Goal: Transaction & Acquisition: Purchase product/service

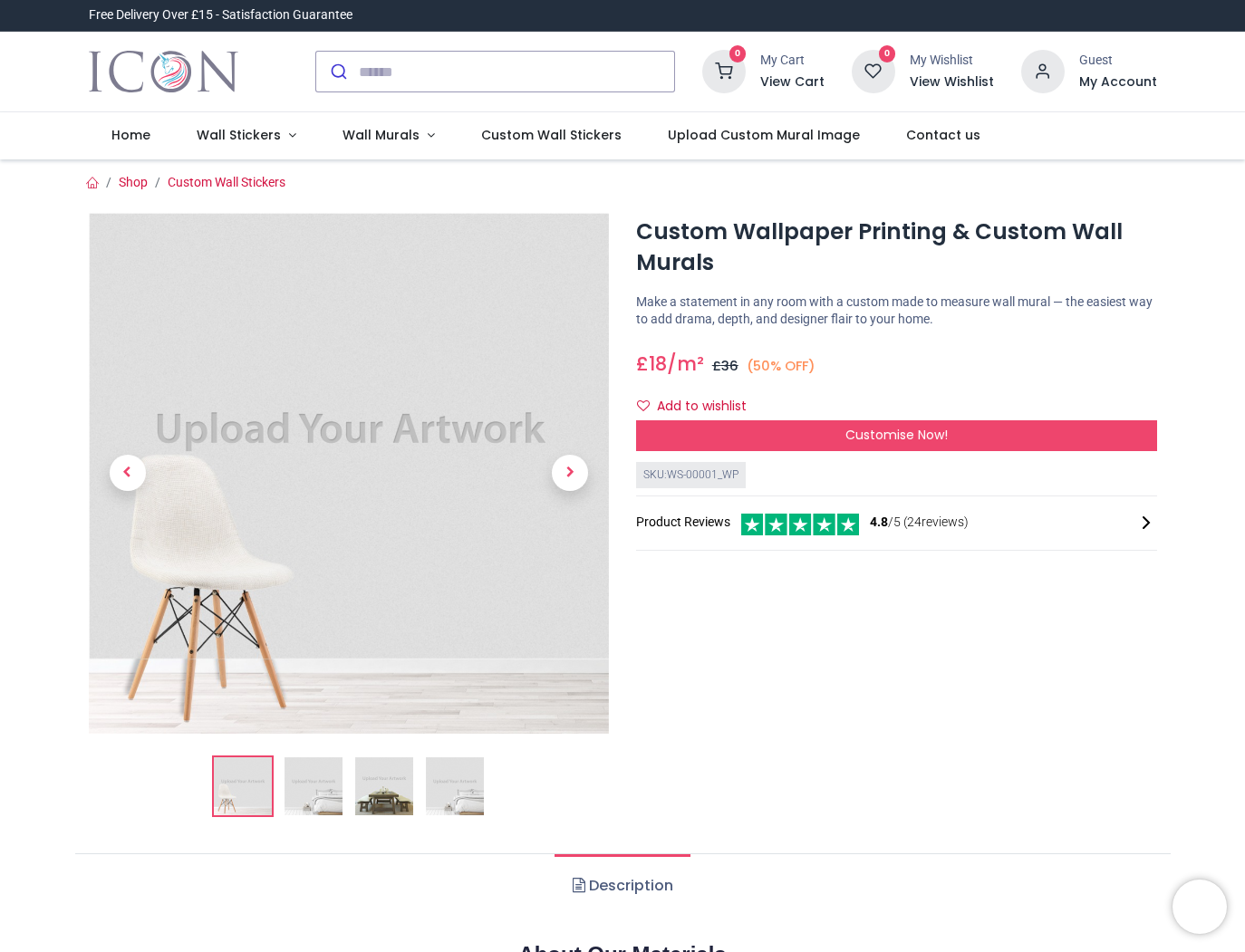
click at [322, 807] on img at bounding box center [314, 786] width 58 height 58
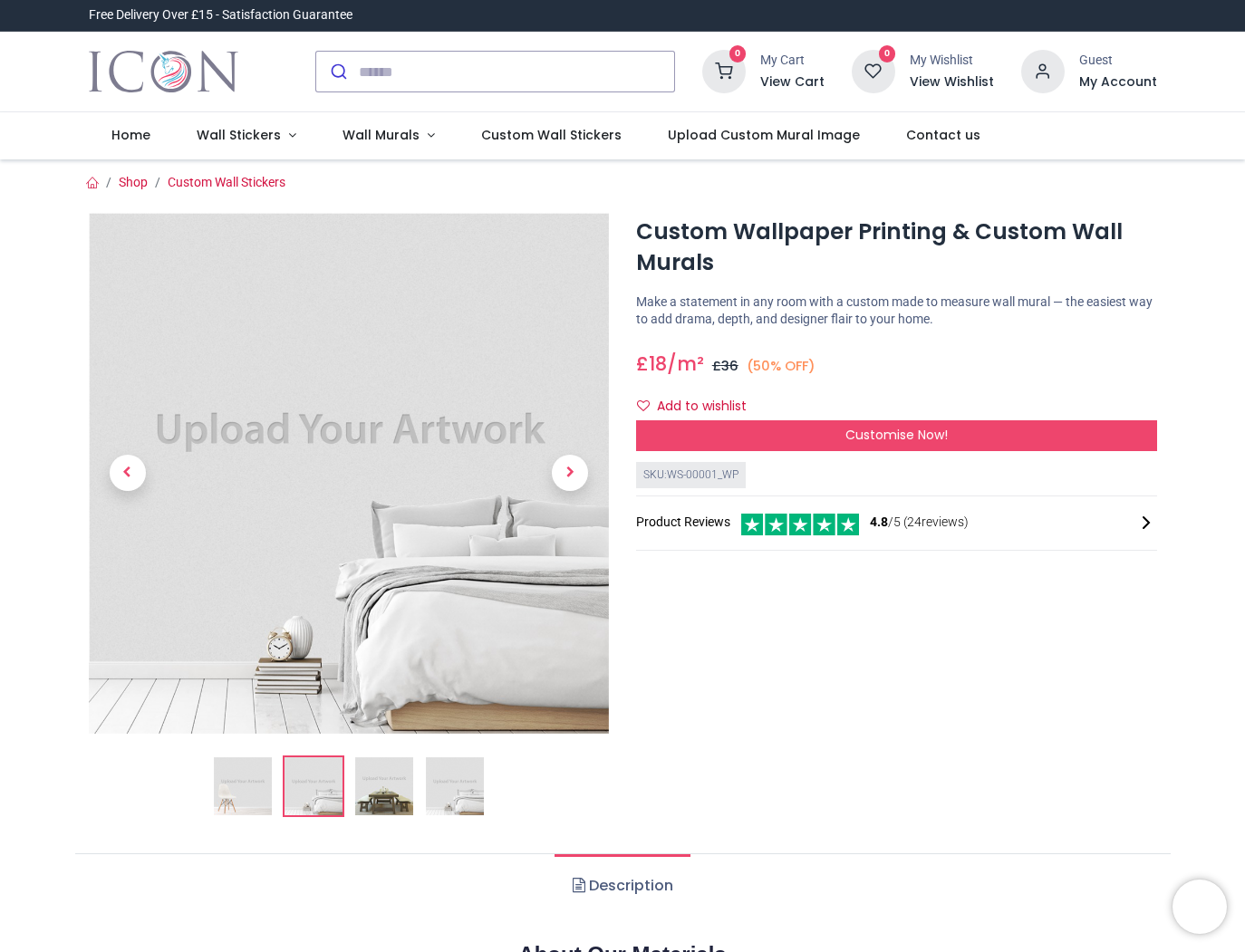
click at [376, 792] on img at bounding box center [384, 786] width 58 height 58
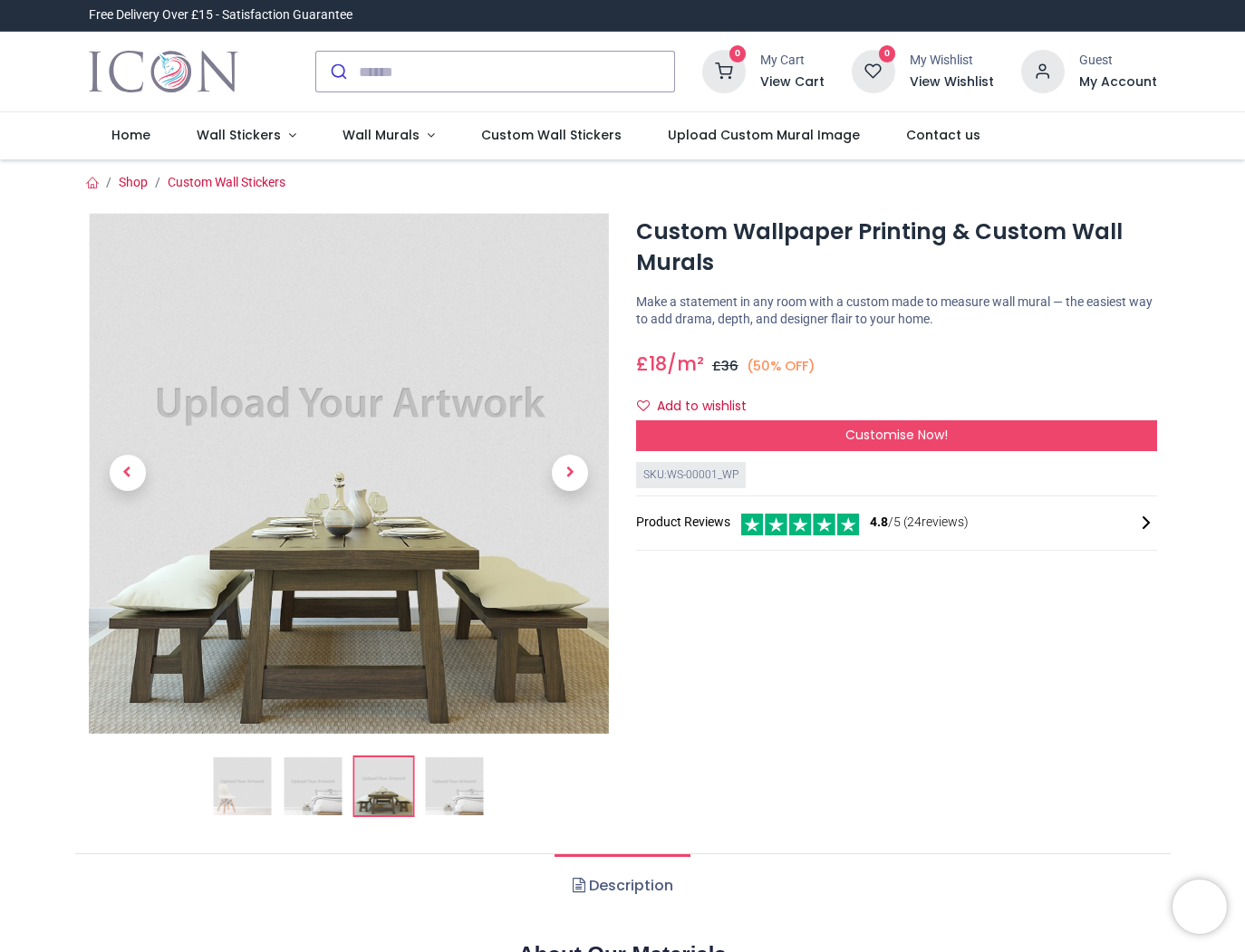
click at [456, 796] on img at bounding box center [453, 786] width 58 height 58
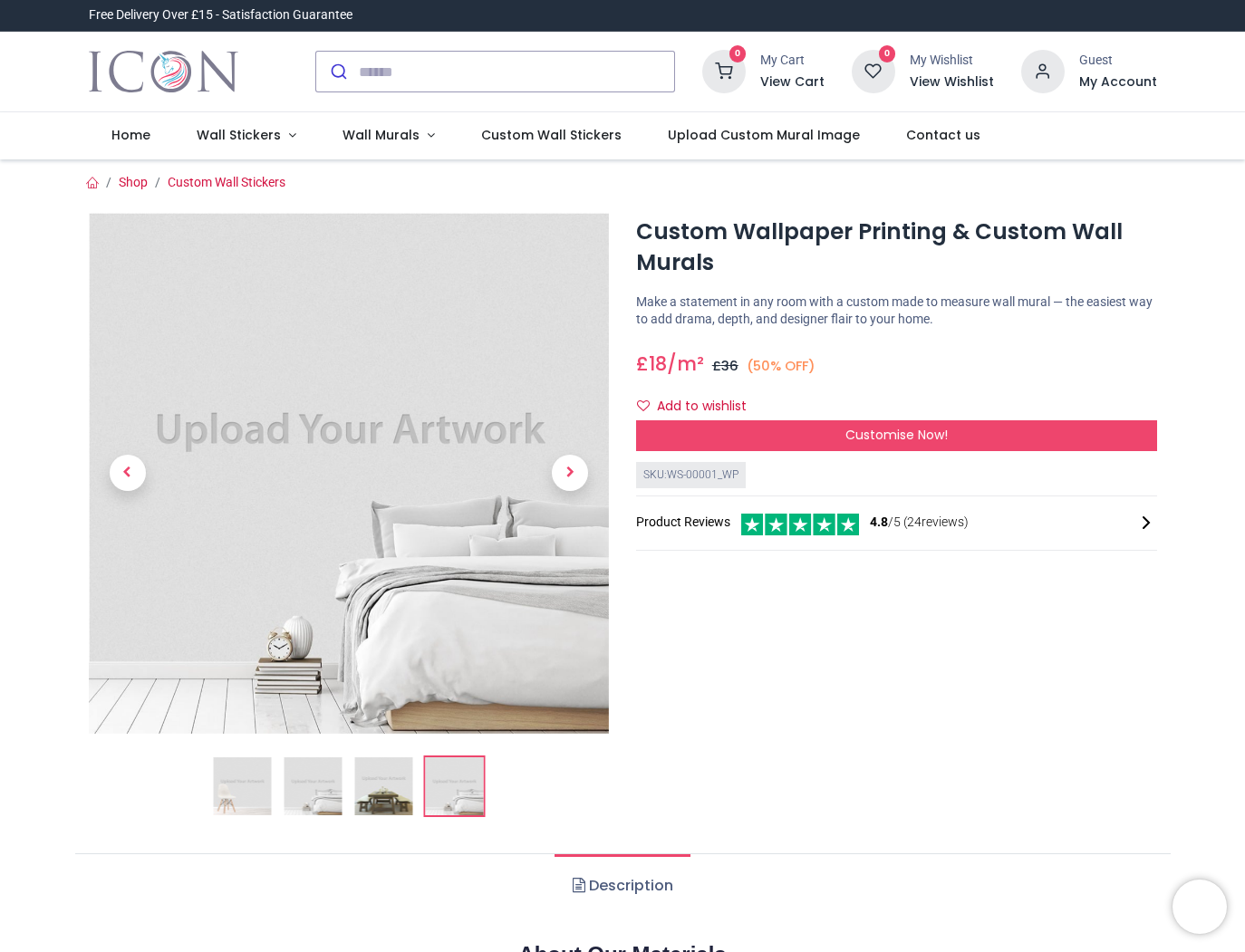
click at [774, 414] on div "Add to wishlist" at bounding box center [896, 407] width 521 height 31
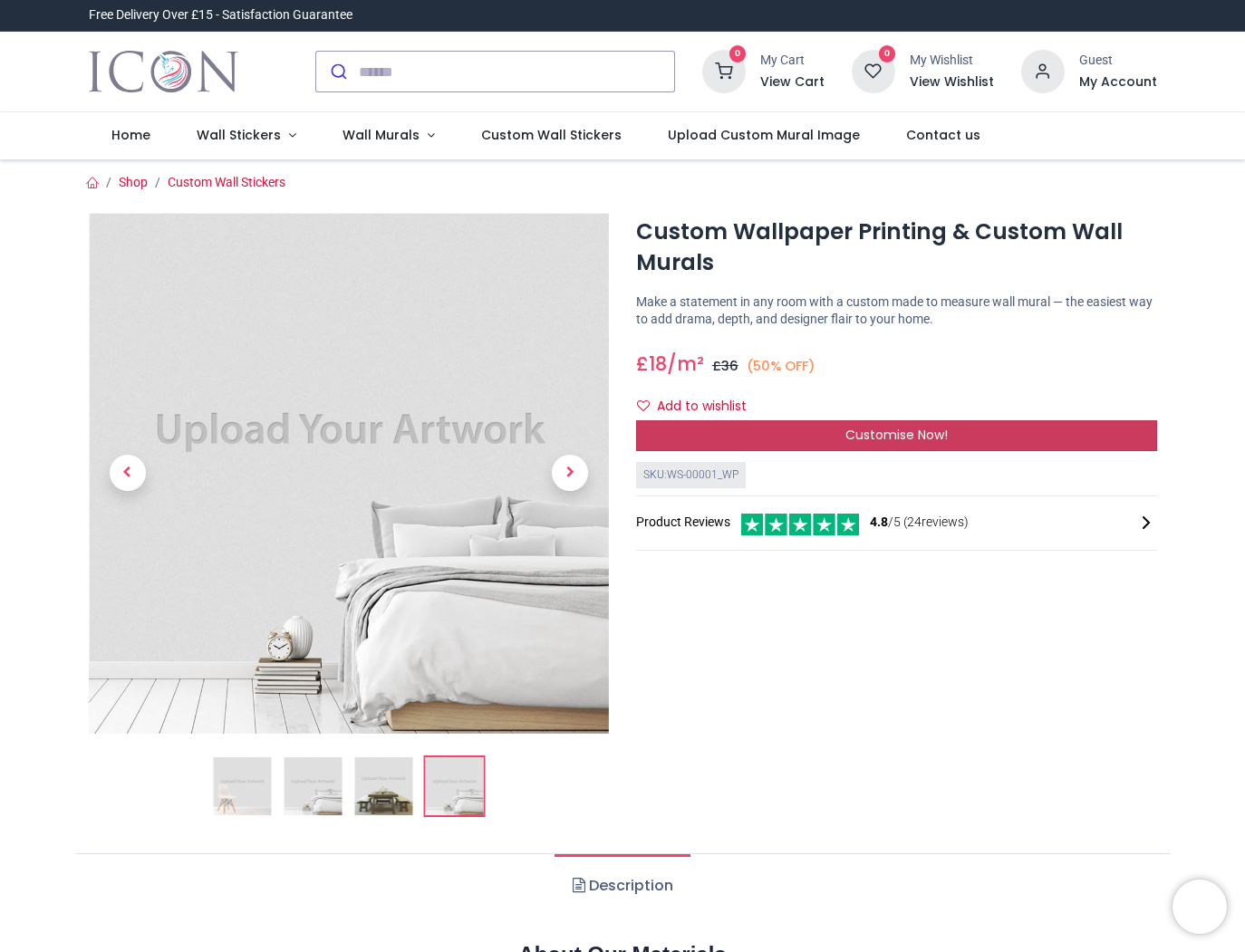
click at [776, 427] on div "Customise Now!" at bounding box center [896, 436] width 521 height 31
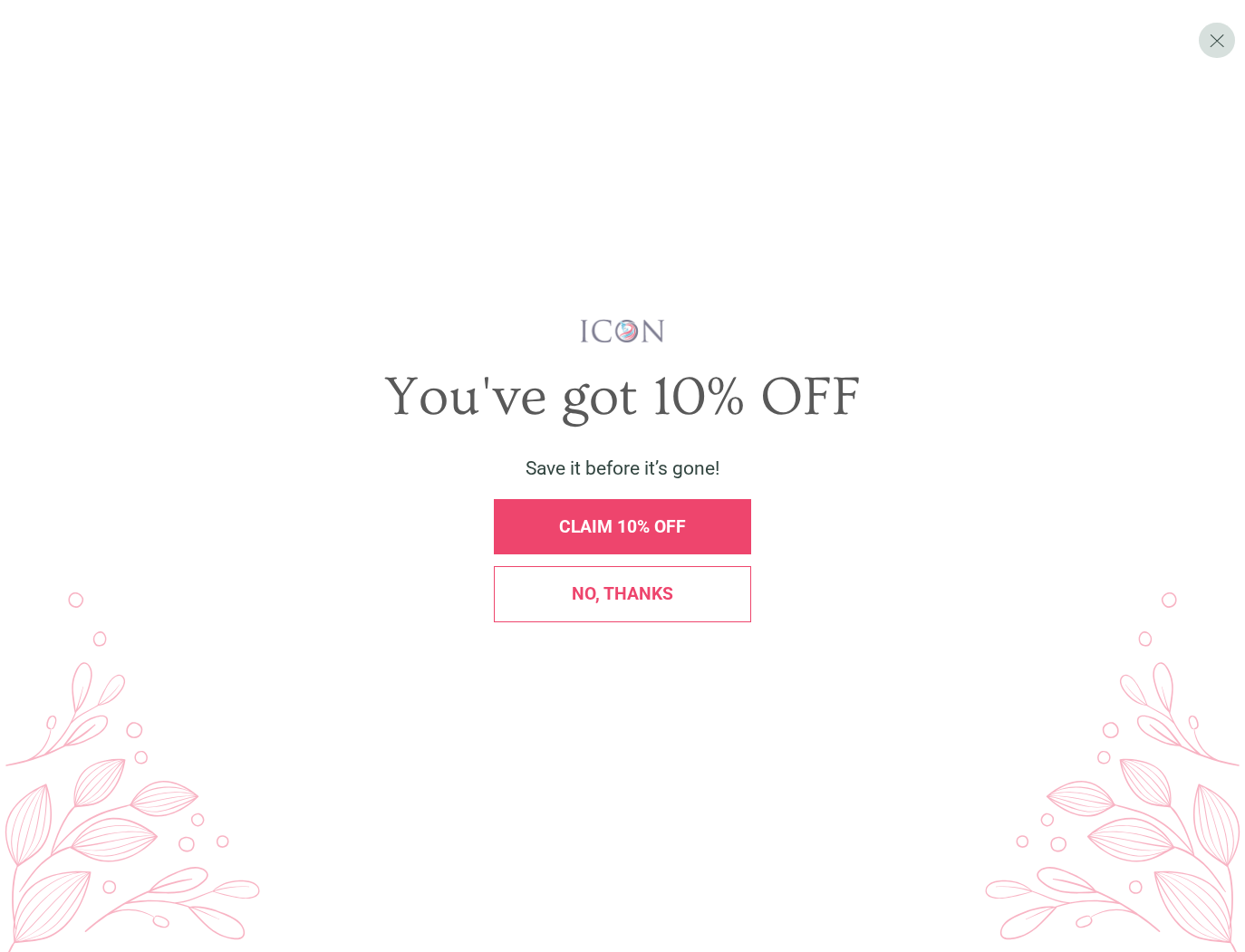
click at [702, 585] on div "No, thanks" at bounding box center [622, 594] width 232 height 17
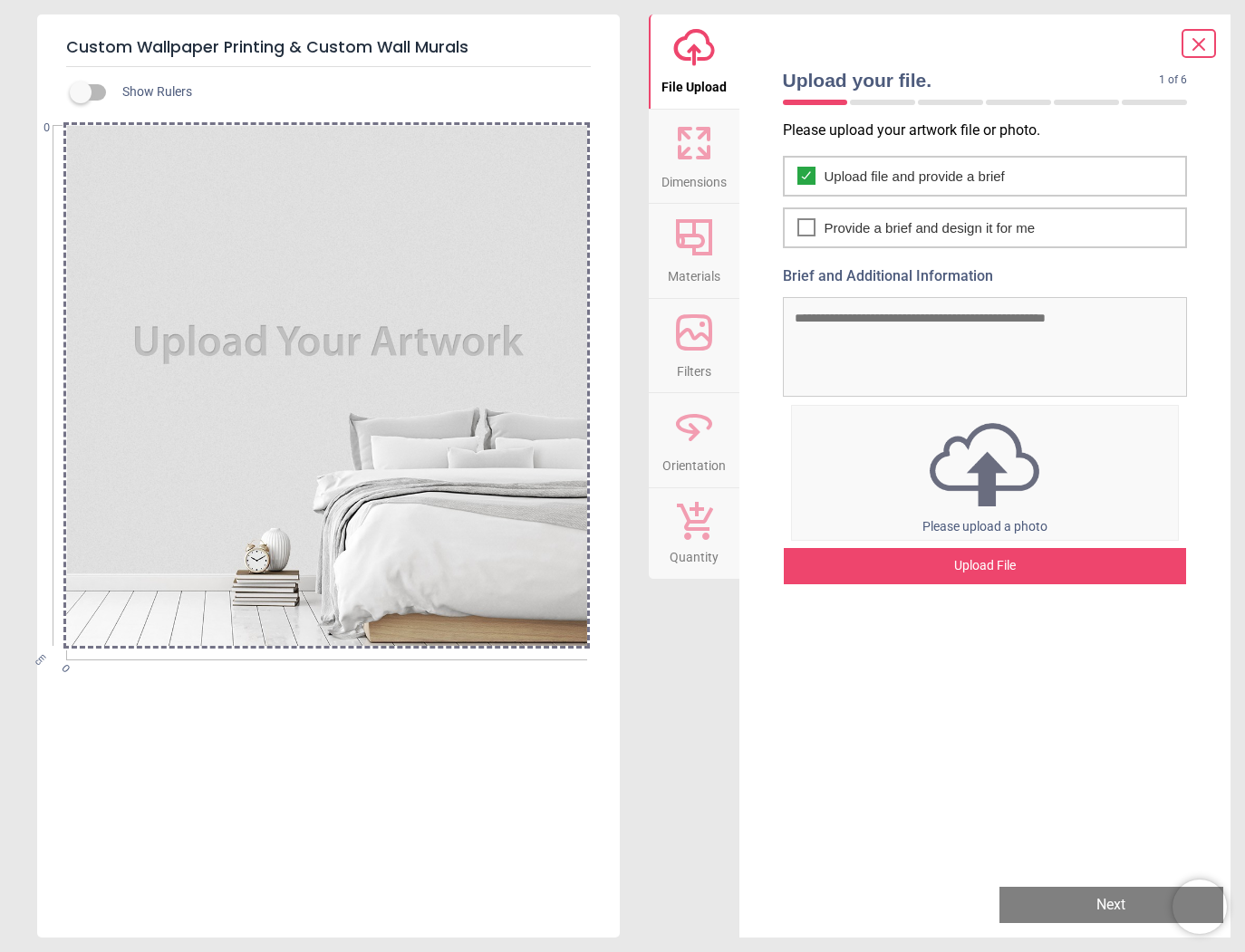
click at [1018, 567] on div "Upload File" at bounding box center [985, 566] width 403 height 36
click at [990, 572] on div "Upload File" at bounding box center [985, 566] width 403 height 36
click at [978, 564] on div "Upload File" at bounding box center [985, 566] width 403 height 36
click at [847, 559] on div "Upload File" at bounding box center [985, 566] width 403 height 36
click at [897, 562] on div "Upload File" at bounding box center [985, 566] width 403 height 36
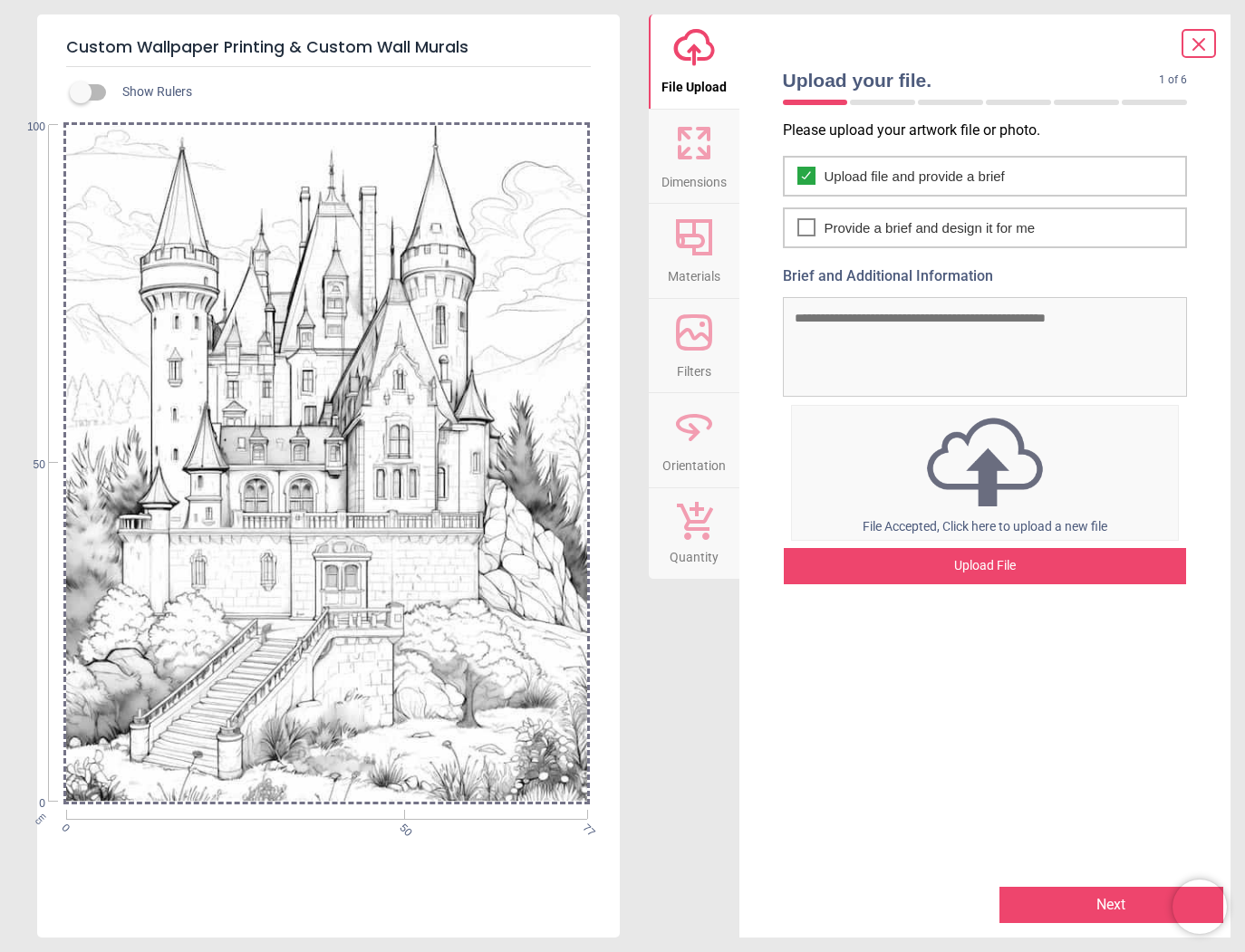
click at [1056, 909] on button "Next" at bounding box center [1110, 904] width 224 height 36
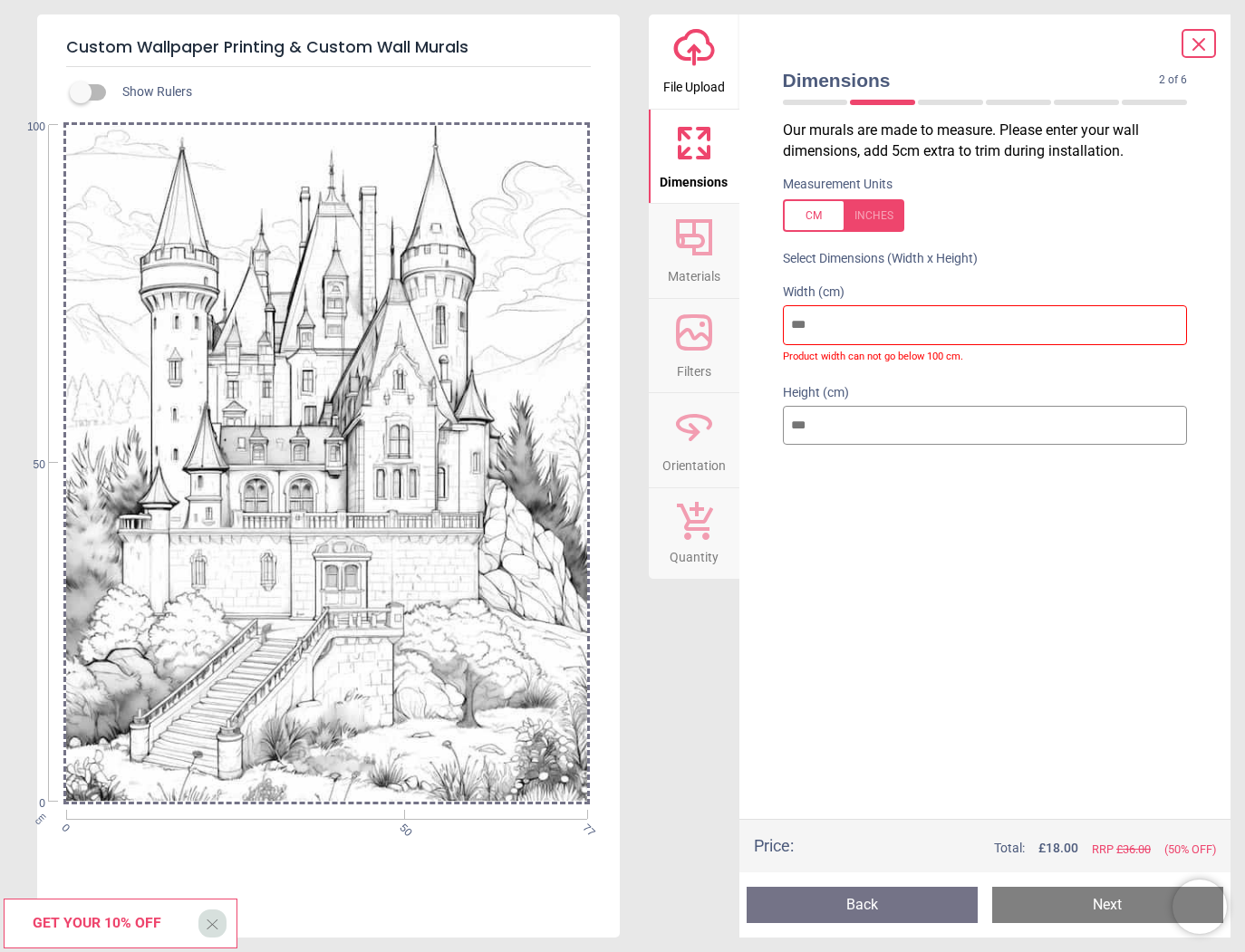
click at [1053, 898] on button "Next" at bounding box center [1107, 904] width 231 height 36
drag, startPoint x: 365, startPoint y: 814, endPoint x: 359, endPoint y: 777, distance: 37.5
click at [368, 769] on div "Show Rulers cm 0 50 77 0 50 100" at bounding box center [327, 502] width 582 height 871
click at [354, 798] on div at bounding box center [327, 463] width 521 height 677
click at [355, 775] on div at bounding box center [327, 463] width 521 height 677
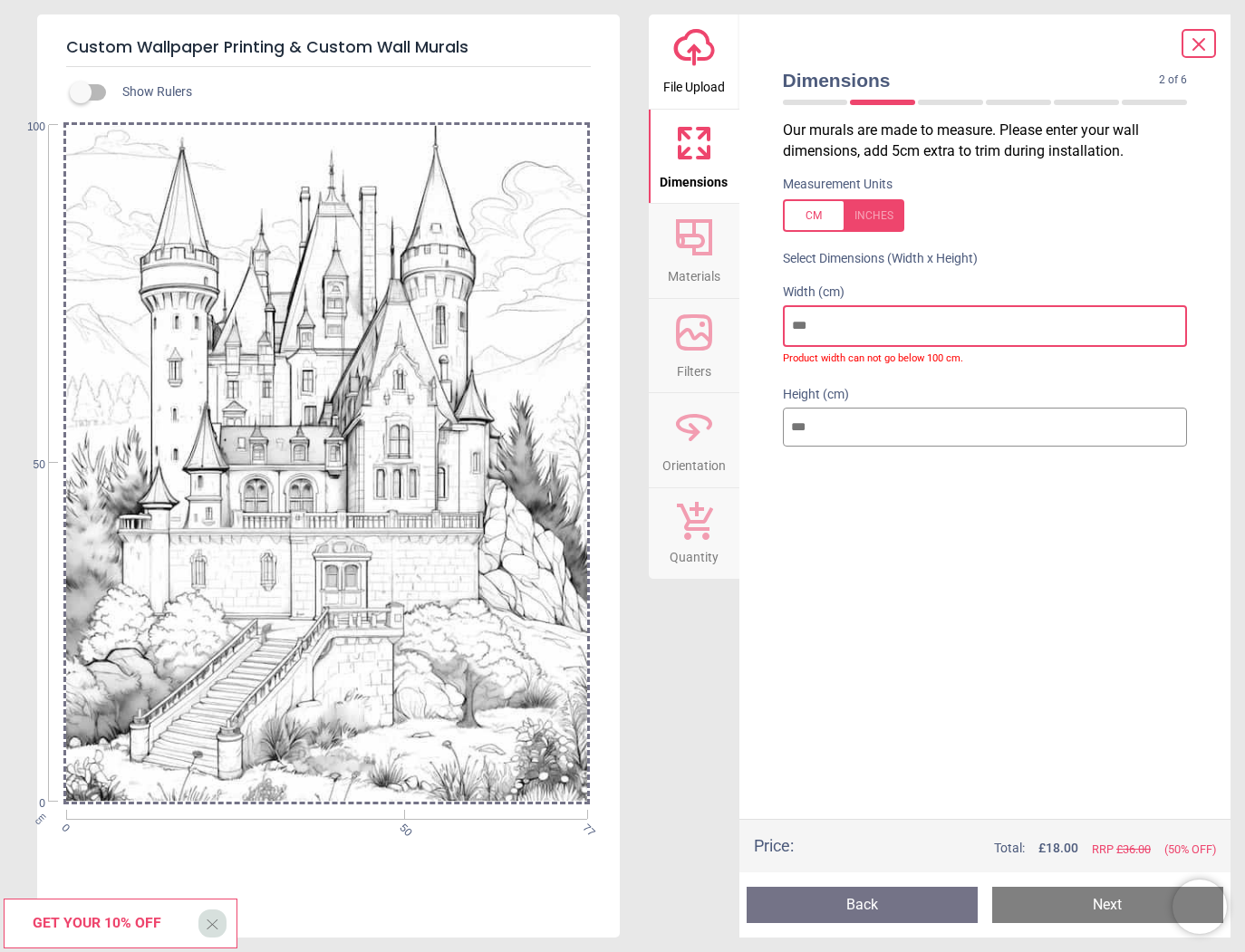
click at [1054, 898] on button "Next" at bounding box center [1107, 904] width 231 height 36
click at [835, 654] on div "Our murals are made to measure. Please enter your wall dimensions, add 5cm extr…" at bounding box center [985, 469] width 434 height 698
